Goal: Complete application form

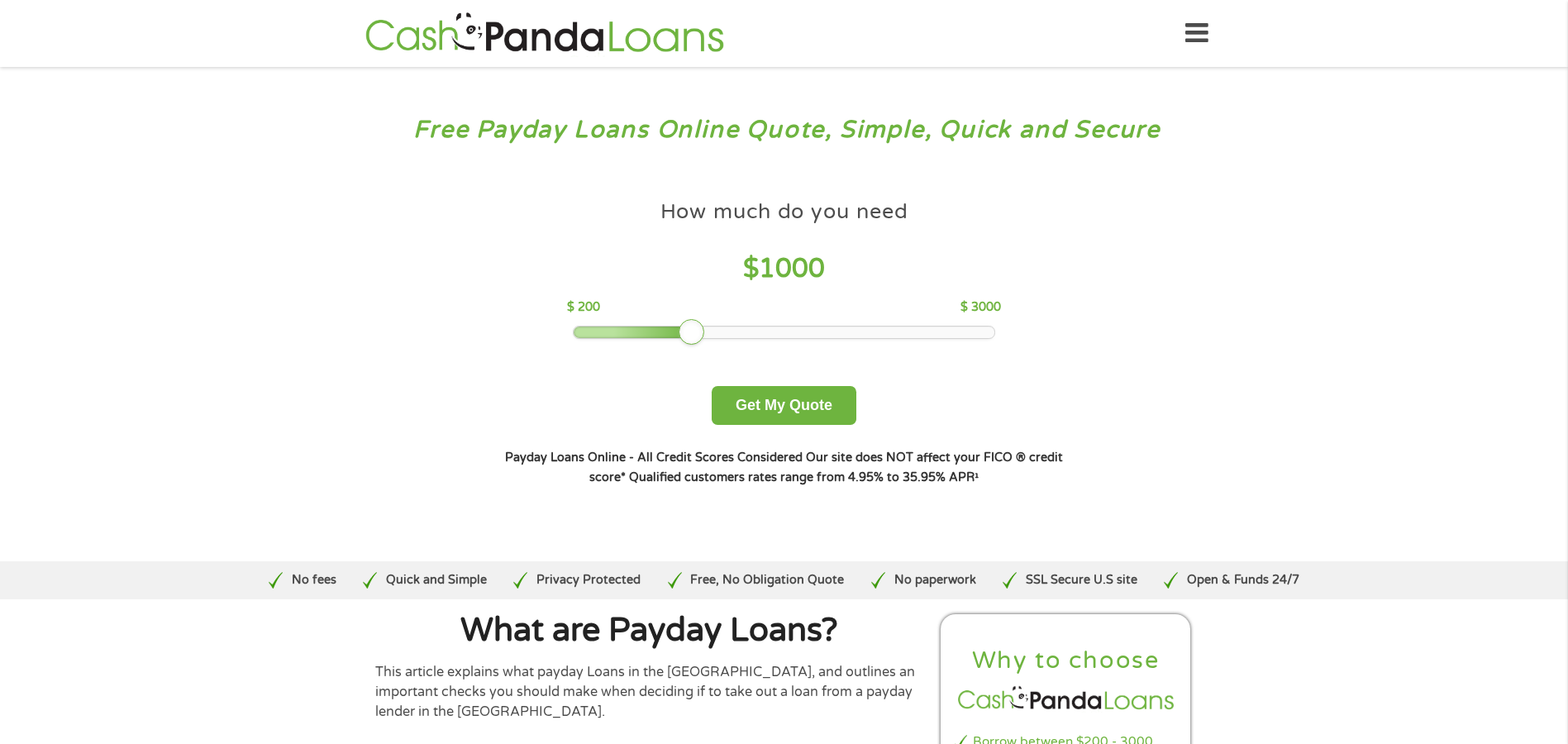
click at [690, 329] on div at bounding box center [692, 333] width 27 height 27
drag, startPoint x: 690, startPoint y: 329, endPoint x: 712, endPoint y: 329, distance: 22.0
click at [695, 329] on div at bounding box center [692, 333] width 27 height 27
drag, startPoint x: 712, startPoint y: 329, endPoint x: 739, endPoint y: 330, distance: 27.0
click at [739, 330] on div at bounding box center [737, 333] width 27 height 27
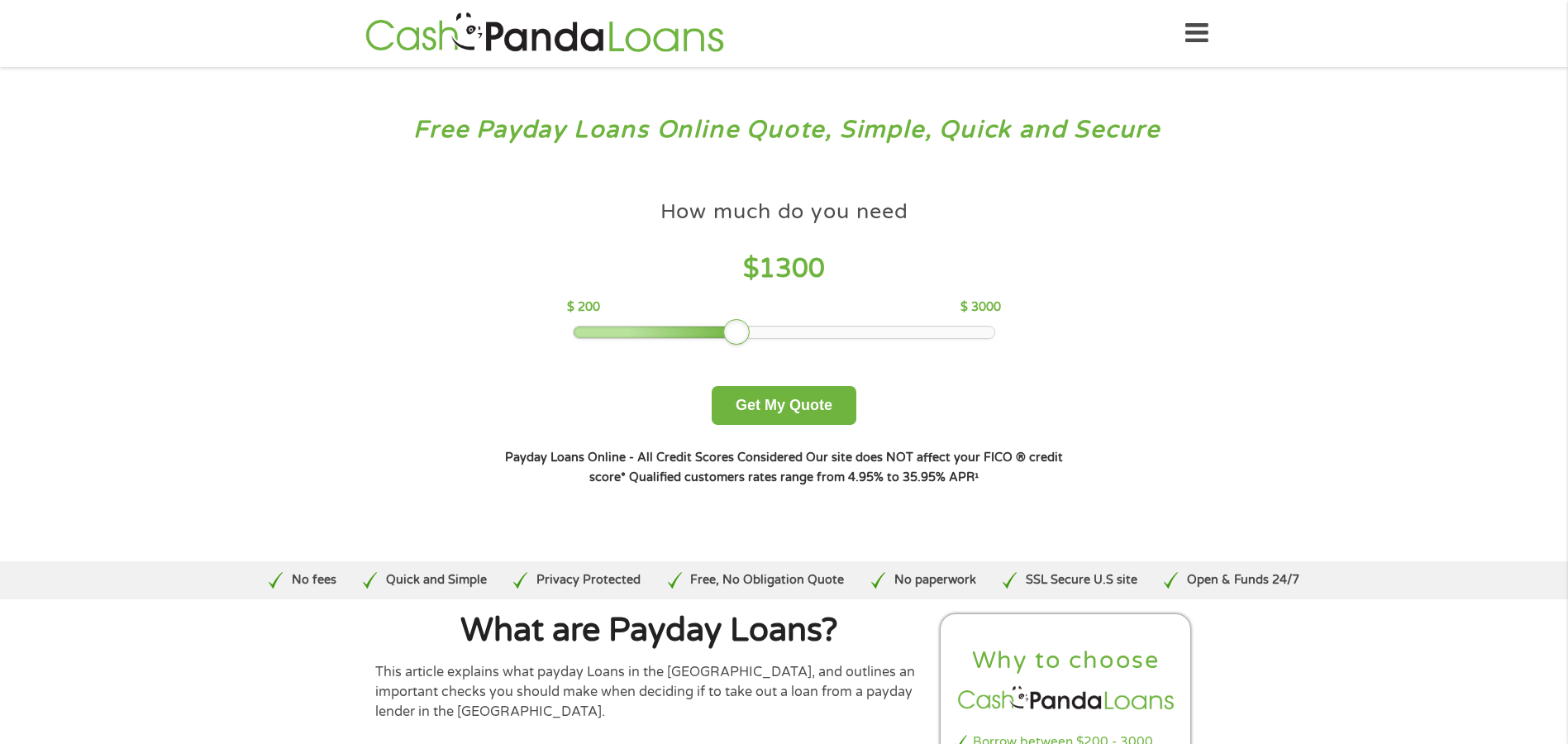
click at [738, 330] on div at bounding box center [737, 333] width 27 height 27
drag, startPoint x: 736, startPoint y: 330, endPoint x: 694, endPoint y: 336, distance: 42.4
click at [694, 336] on div at bounding box center [692, 333] width 27 height 27
click at [773, 406] on button "Get My Quote" at bounding box center [784, 405] width 145 height 39
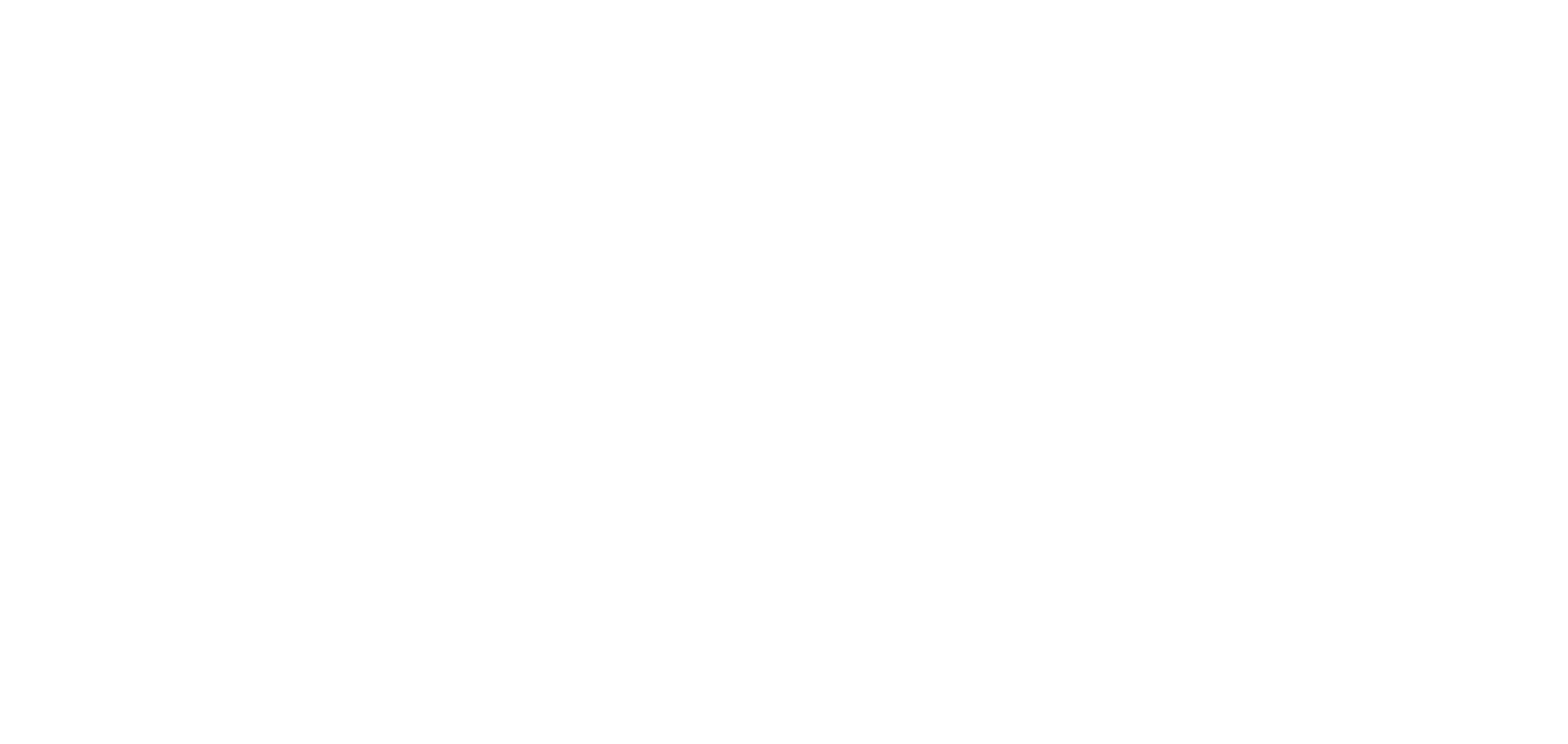
click at [0, 0] on html at bounding box center [0, 0] width 0 height 0
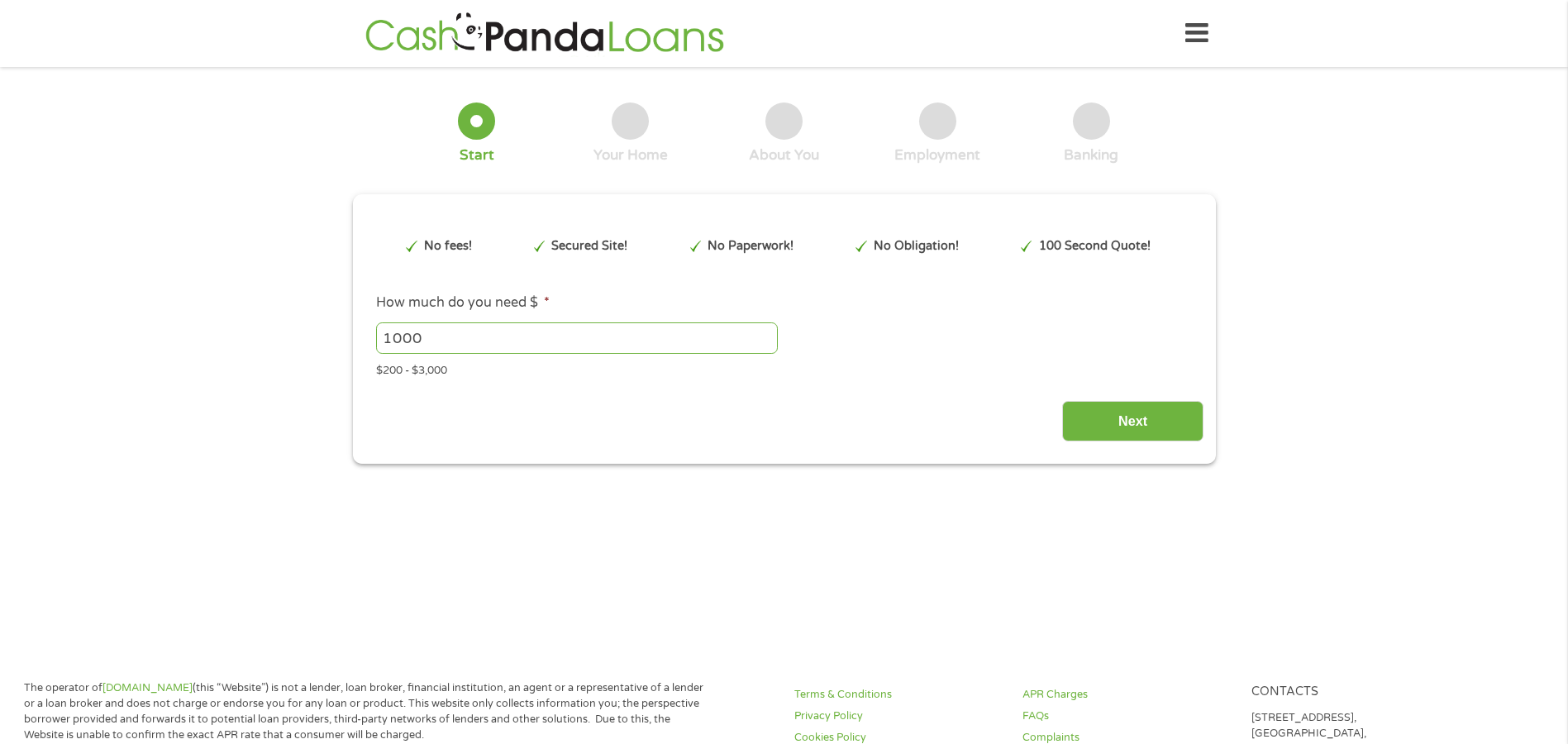
type input "EAIaIQobChMIwZqMxvOXkAMVI21HAR2xYSnaEAAYAiAAEgKC3PD_BwE"
